Goal: Task Accomplishment & Management: Complete application form

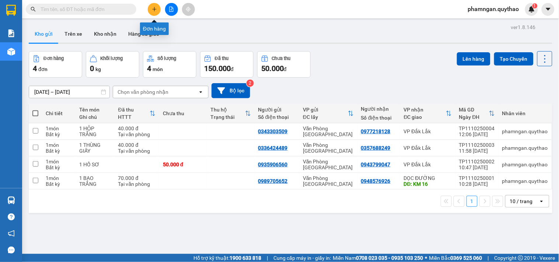
click at [156, 12] on button at bounding box center [154, 9] width 13 height 13
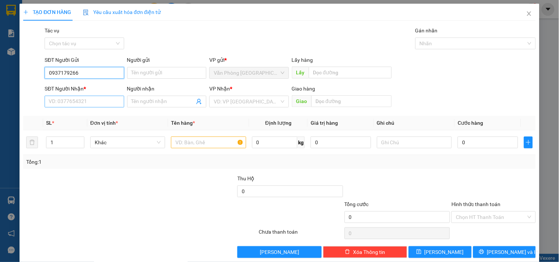
type input "0937179266"
click at [83, 102] on input "SĐT Người Nhận *" at bounding box center [84, 102] width 79 height 12
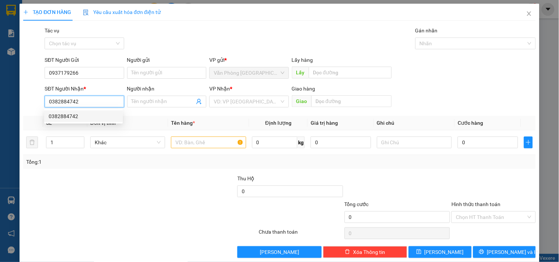
click at [112, 113] on div "0382884742" at bounding box center [84, 116] width 70 height 8
type input "0382884742"
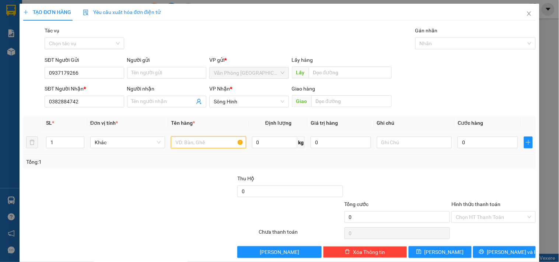
click at [198, 141] on input "text" at bounding box center [208, 143] width 75 height 12
type input "2 THÙNG GIẤY"
type input "2"
click at [80, 140] on icon "up" at bounding box center [80, 141] width 3 height 3
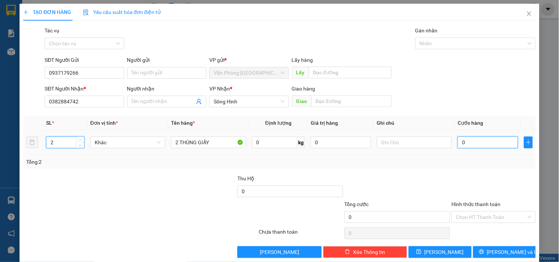
click at [499, 144] on input "0" at bounding box center [487, 143] width 60 height 12
type input "1"
type input "10"
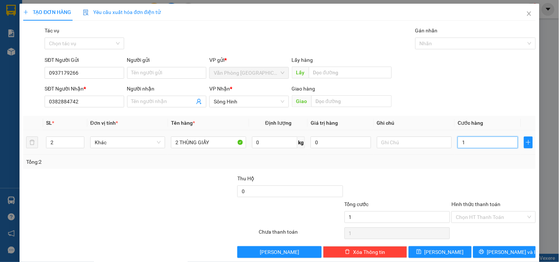
type input "10"
type input "100"
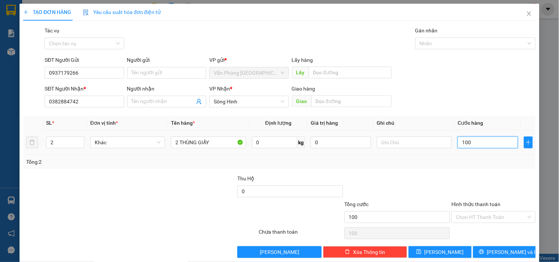
type input "1.000"
type input "10.000"
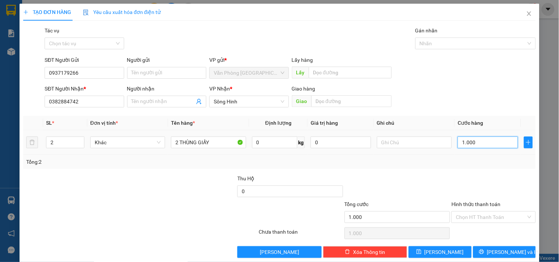
type input "10.000"
type input "100.000"
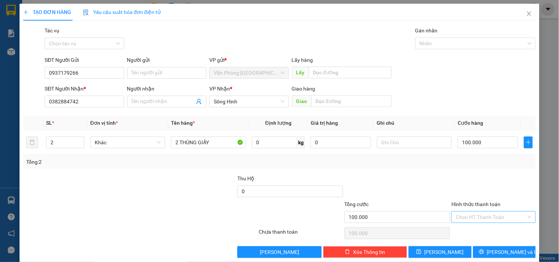
click at [505, 212] on input "Hình thức thanh toán" at bounding box center [491, 217] width 70 height 11
click at [476, 175] on div "Tại văn phòng" at bounding box center [489, 179] width 74 height 8
type input "0"
click at [491, 248] on button "[PERSON_NAME] và In" at bounding box center [504, 252] width 63 height 12
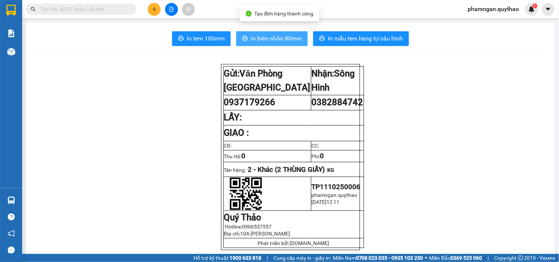
drag, startPoint x: 270, startPoint y: 38, endPoint x: 181, endPoint y: 59, distance: 90.9
click at [269, 38] on span "In biên nhận 80mm" at bounding box center [276, 38] width 51 height 9
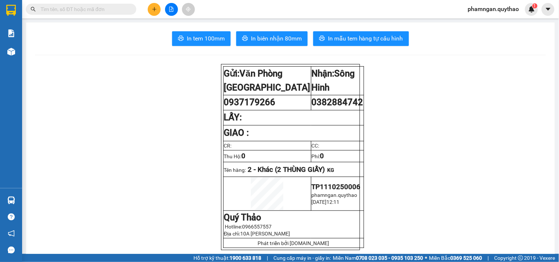
click at [151, 10] on button at bounding box center [154, 9] width 13 height 13
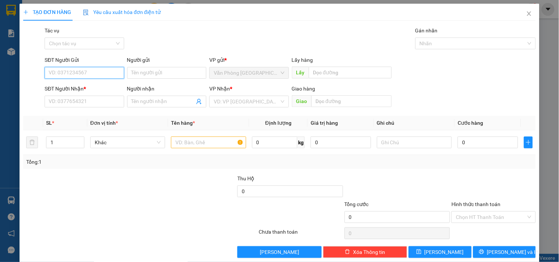
click at [93, 69] on input "SĐT Người Gửi" at bounding box center [84, 73] width 79 height 12
type input "0849591966"
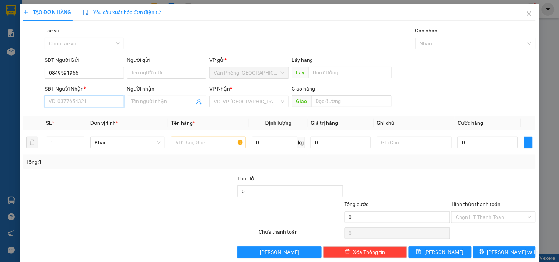
click at [83, 105] on input "SĐT Người Nhận *" at bounding box center [84, 102] width 79 height 12
drag, startPoint x: 87, startPoint y: 102, endPoint x: 0, endPoint y: 104, distance: 86.9
click at [0, 104] on div "TẠO ĐƠN HÀNG Yêu cầu xuất hóa đơn điện tử Transit Pickup Surcharge Ids Transit …" at bounding box center [279, 131] width 559 height 262
type input "0395698561"
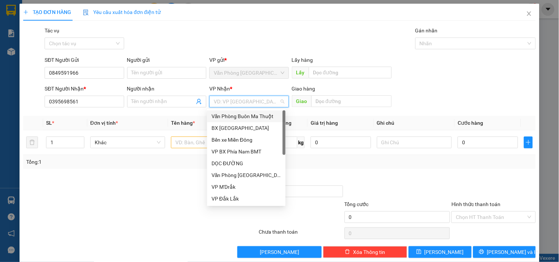
click at [268, 107] on input "search" at bounding box center [246, 101] width 65 height 11
click at [228, 201] on div "VP Đắk Lắk" at bounding box center [246, 199] width 70 height 8
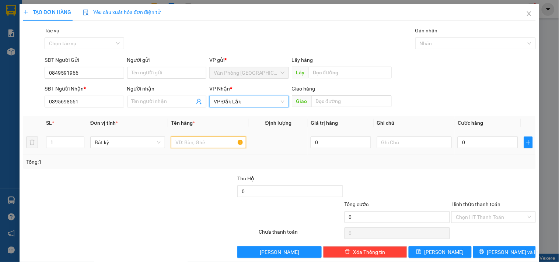
click at [205, 147] on input "text" at bounding box center [208, 143] width 75 height 12
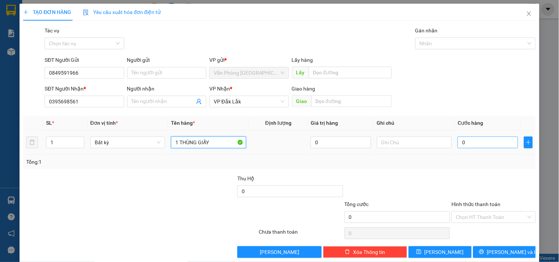
type input "1 THÙNG GIẤY"
click at [468, 143] on input "0" at bounding box center [487, 143] width 60 height 12
type input "5"
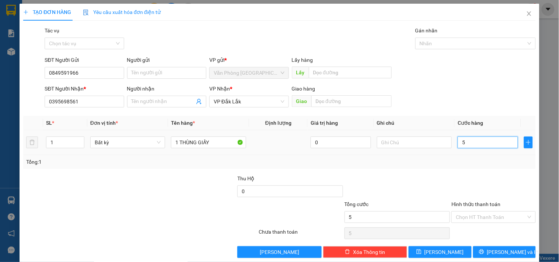
type input "50"
type input "50.000"
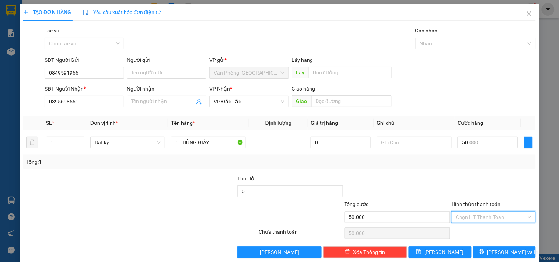
click at [511, 220] on input "Hình thức thanh toán" at bounding box center [491, 217] width 70 height 11
drag, startPoint x: 476, startPoint y: 173, endPoint x: 484, endPoint y: 204, distance: 32.3
click at [476, 173] on div "Tại văn phòng" at bounding box center [488, 179] width 83 height 12
type input "0"
click at [484, 248] on icon "printer" at bounding box center [481, 251] width 5 height 5
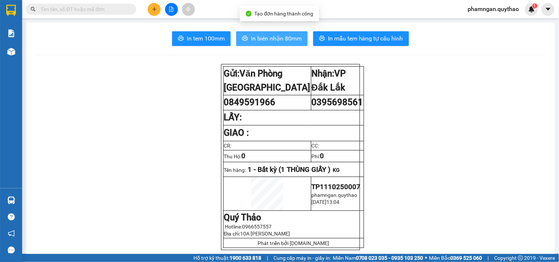
click at [292, 42] on span "In biên nhận 80mm" at bounding box center [276, 38] width 51 height 9
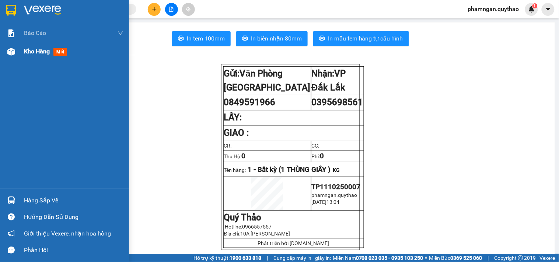
click at [37, 53] on span "Kho hàng" at bounding box center [37, 51] width 26 height 7
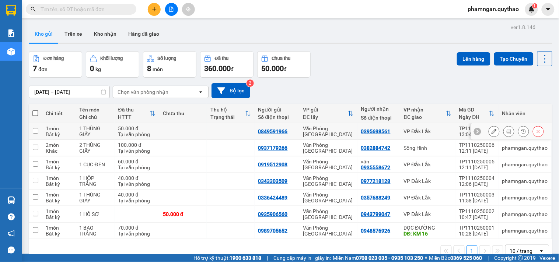
click at [491, 133] on icon at bounding box center [493, 131] width 5 height 5
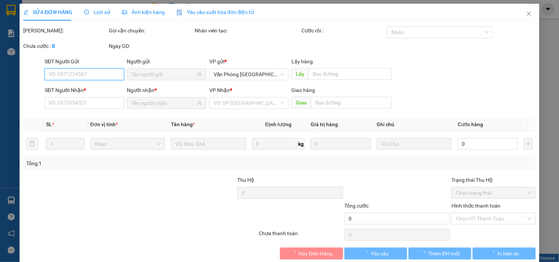
type input "0849591966"
type input "0395698561"
type input "50.000"
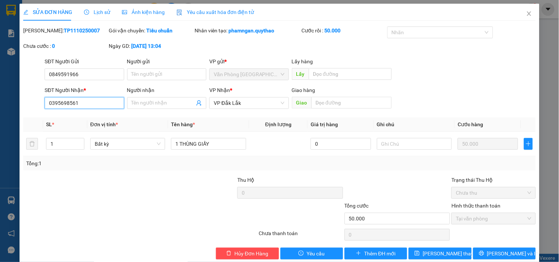
drag, startPoint x: 0, startPoint y: 106, endPoint x: 0, endPoint y: 110, distance: 4.4
click at [0, 110] on div "SỬA ĐƠN HÀNG Lịch sử Ảnh kiện hàng Yêu cầu xuất hóa đơn điện tử Total Paid Fee …" at bounding box center [279, 131] width 559 height 262
type input "0935698561"
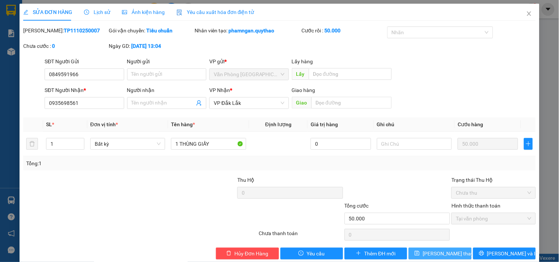
click at [432, 248] on span "[PERSON_NAME] thay đổi" at bounding box center [451, 254] width 59 height 8
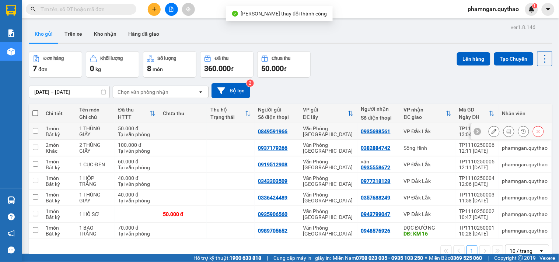
click at [506, 133] on icon at bounding box center [508, 131] width 5 height 5
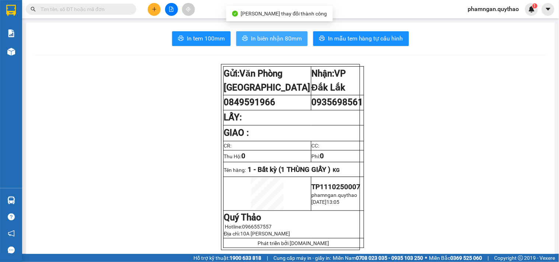
click at [280, 37] on span "In biên nhận 80mm" at bounding box center [276, 38] width 51 height 9
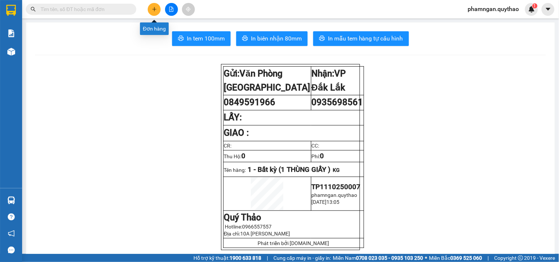
click at [157, 10] on icon "plus" at bounding box center [154, 9] width 5 height 5
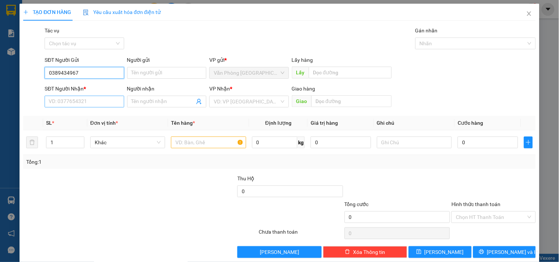
type input "0389434967"
click at [112, 105] on input "SĐT Người Nhận *" at bounding box center [84, 102] width 79 height 12
click at [251, 96] on div "VD: VP [GEOGRAPHIC_DATA]" at bounding box center [248, 102] width 79 height 12
type input "0376537898"
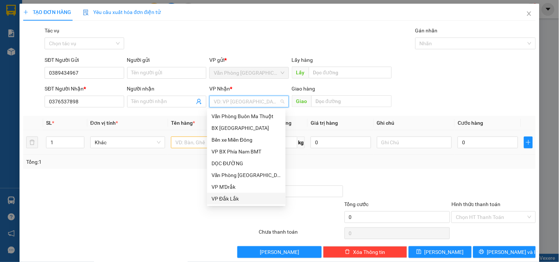
drag, startPoint x: 229, startPoint y: 196, endPoint x: 295, endPoint y: 137, distance: 88.7
click at [230, 195] on div "VP Đắk Lắk" at bounding box center [246, 199] width 70 height 8
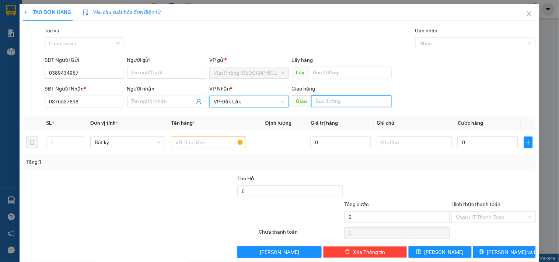
click at [345, 104] on input "text" at bounding box center [351, 101] width 80 height 12
type input "KM 24"
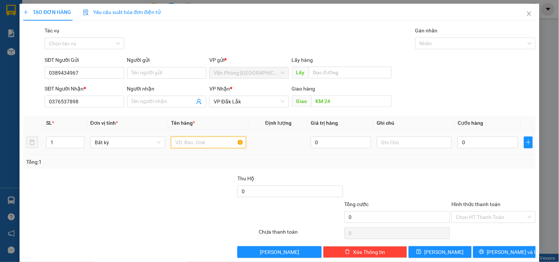
click at [219, 144] on input "text" at bounding box center [208, 143] width 75 height 12
type input "1 THÙNG GIẤY"
click at [485, 141] on input "0" at bounding box center [487, 143] width 60 height 12
type input "5"
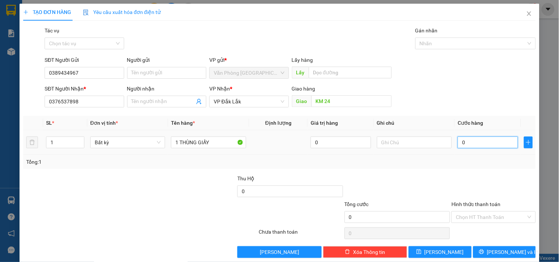
type input "5"
type input "50"
type input "50.000"
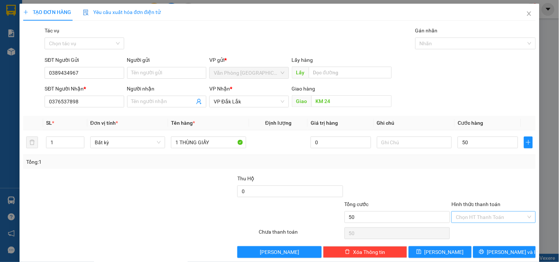
type input "50.000"
click at [472, 212] on input "Hình thức thanh toán" at bounding box center [491, 217] width 70 height 11
drag, startPoint x: 480, startPoint y: 175, endPoint x: 471, endPoint y: 211, distance: 37.7
click at [480, 175] on div "Tại văn phòng" at bounding box center [489, 179] width 74 height 8
type input "0"
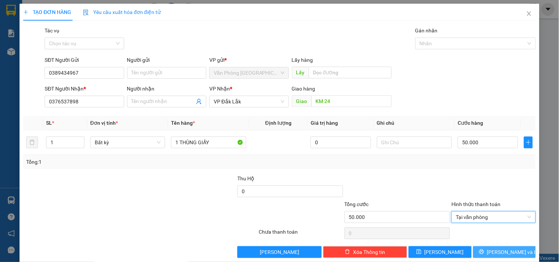
click at [480, 248] on button "[PERSON_NAME] và In" at bounding box center [504, 252] width 63 height 12
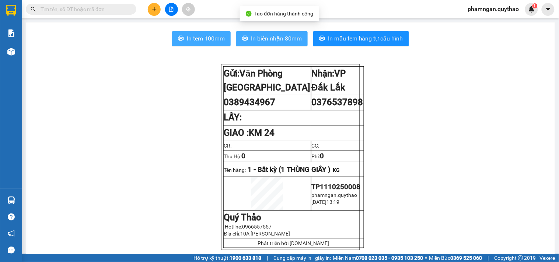
drag, startPoint x: 276, startPoint y: 38, endPoint x: 225, endPoint y: 38, distance: 50.8
click at [275, 38] on span "In biên nhận 80mm" at bounding box center [276, 38] width 51 height 9
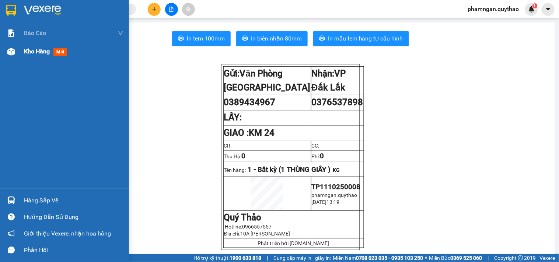
drag, startPoint x: 15, startPoint y: 57, endPoint x: 5, endPoint y: 57, distance: 9.6
click at [15, 57] on div at bounding box center [11, 51] width 13 height 13
